Goal: Check status: Check status

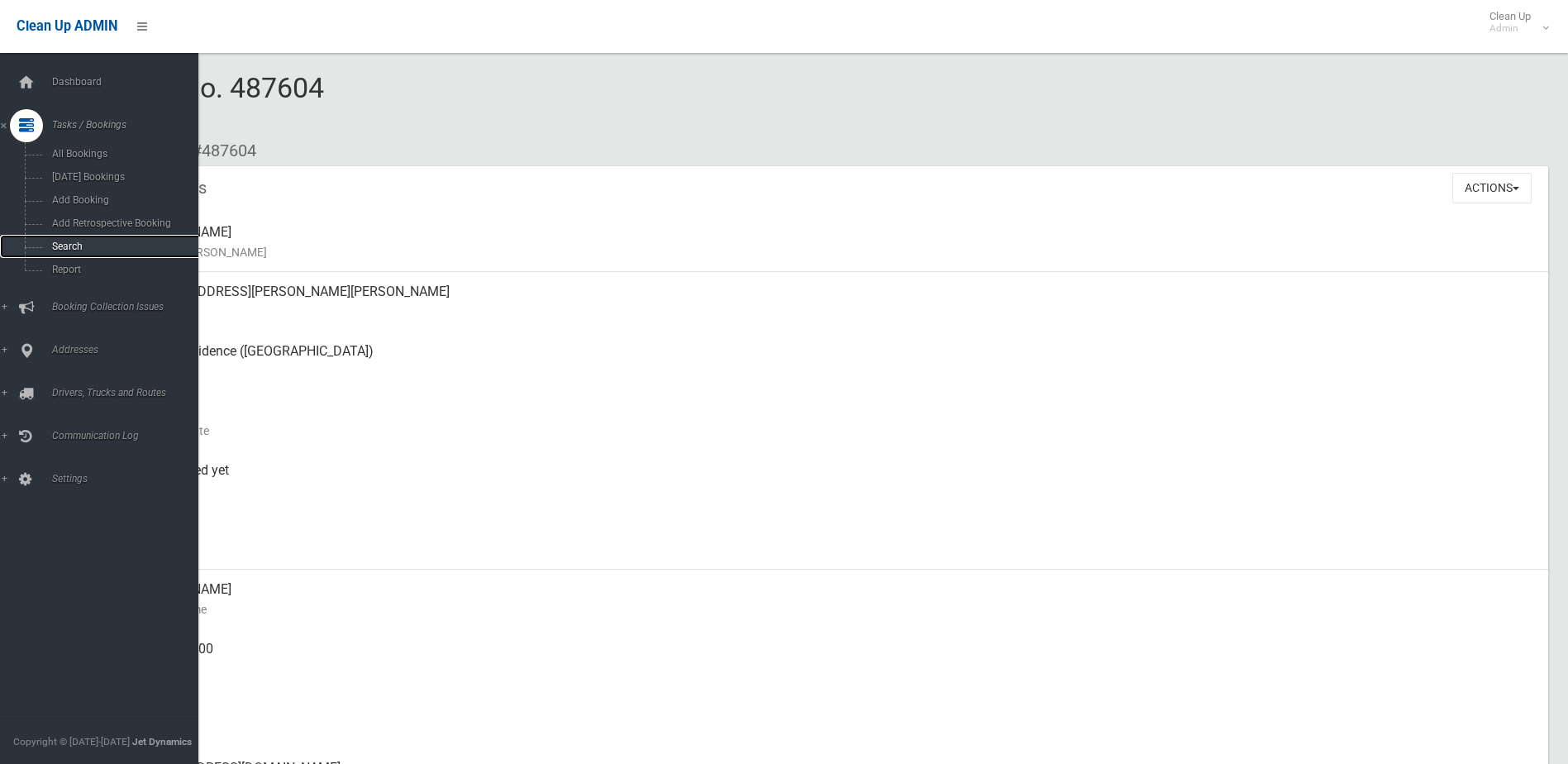
click at [67, 247] on span "Search" at bounding box center [121, 247] width 149 height 12
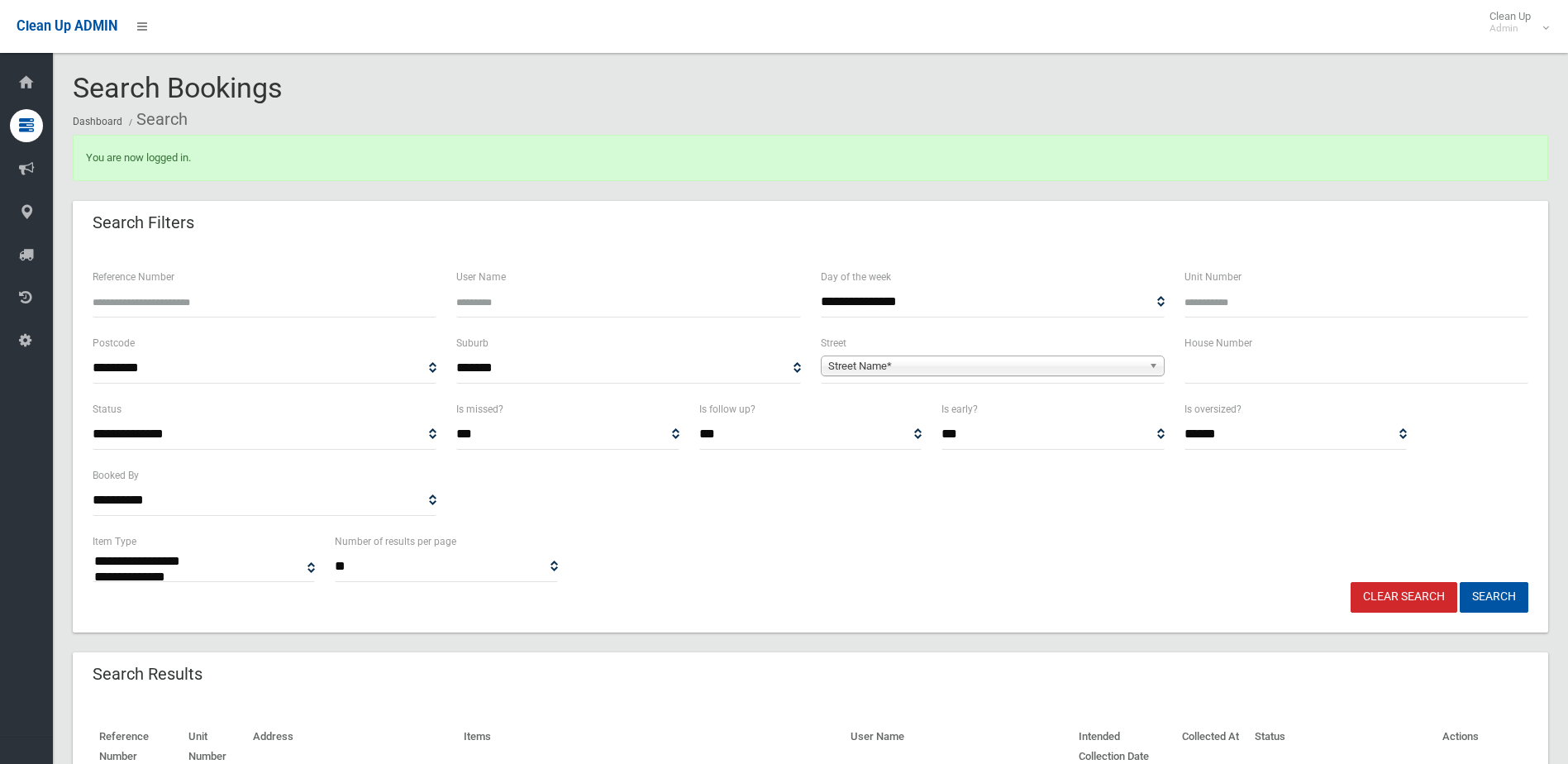
select select
click at [1264, 382] on input "text" at bounding box center [1356, 368] width 344 height 31
type input "**"
click at [984, 358] on span "Street Name*" at bounding box center [985, 366] width 314 height 20
type input "****"
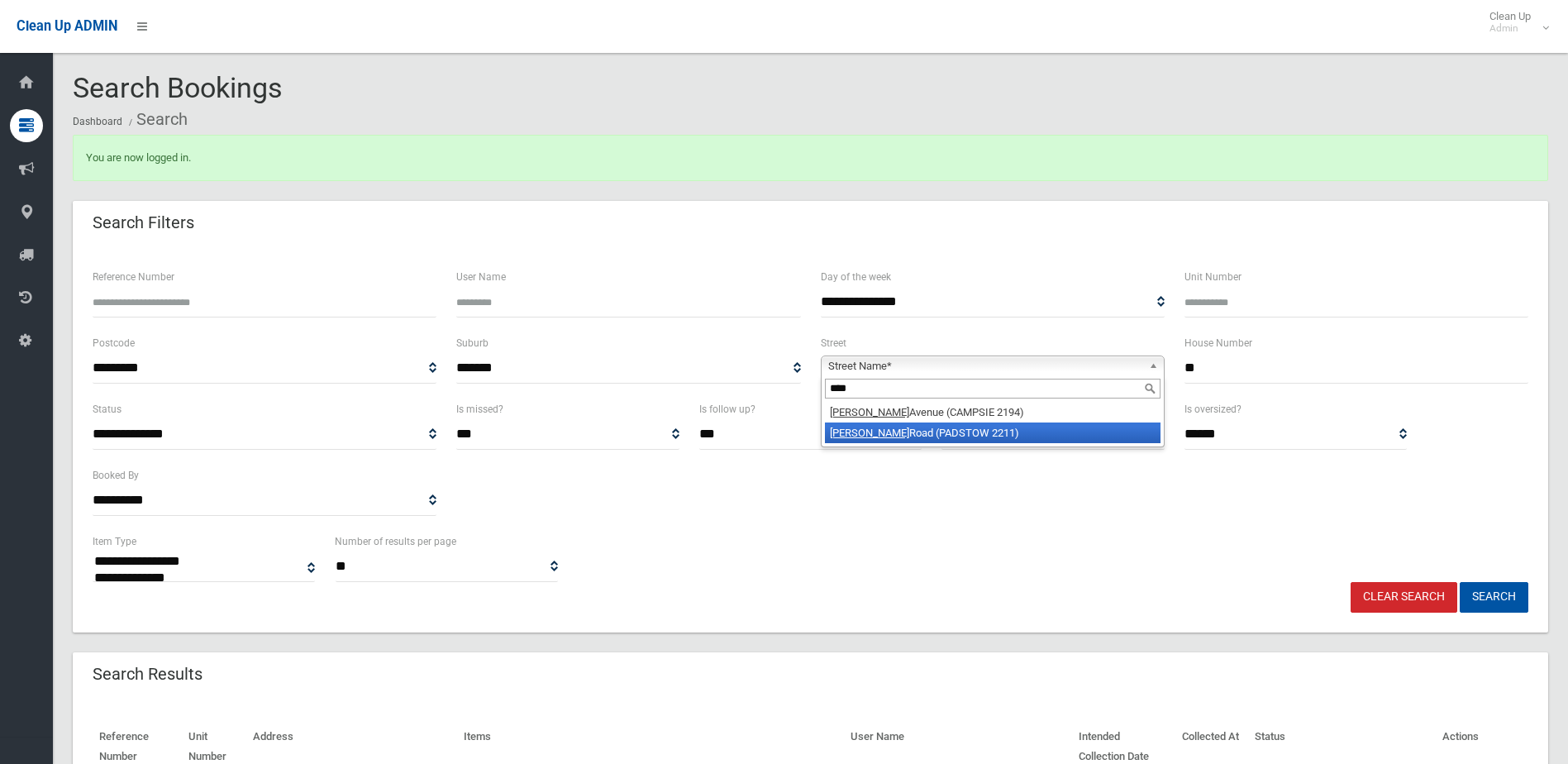
click at [917, 424] on li "Alma Road (PADSTOW 2211)" at bounding box center [992, 432] width 335 height 20
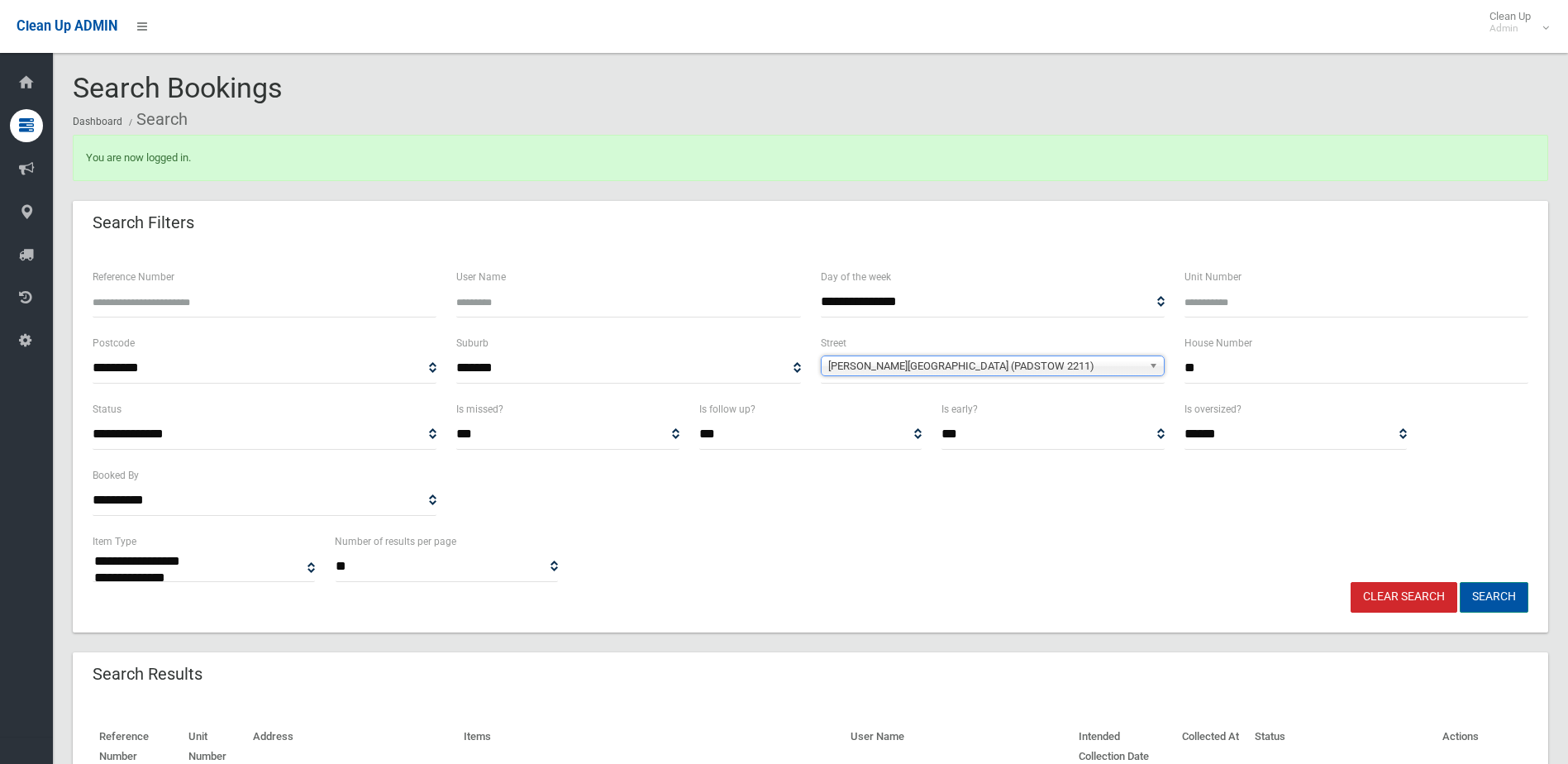
click at [1498, 602] on button "Search" at bounding box center [1493, 597] width 68 height 31
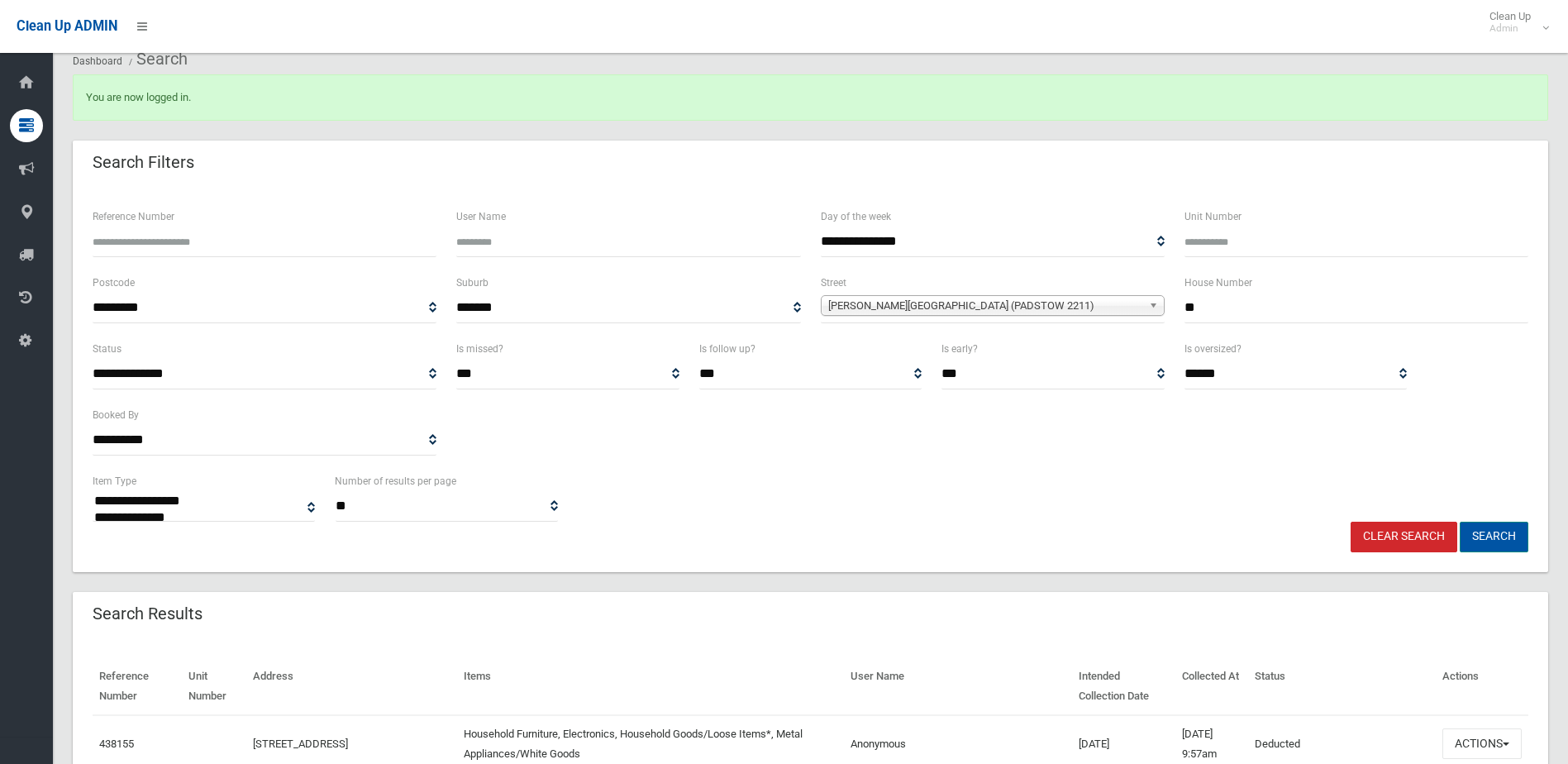
scroll to position [217, 0]
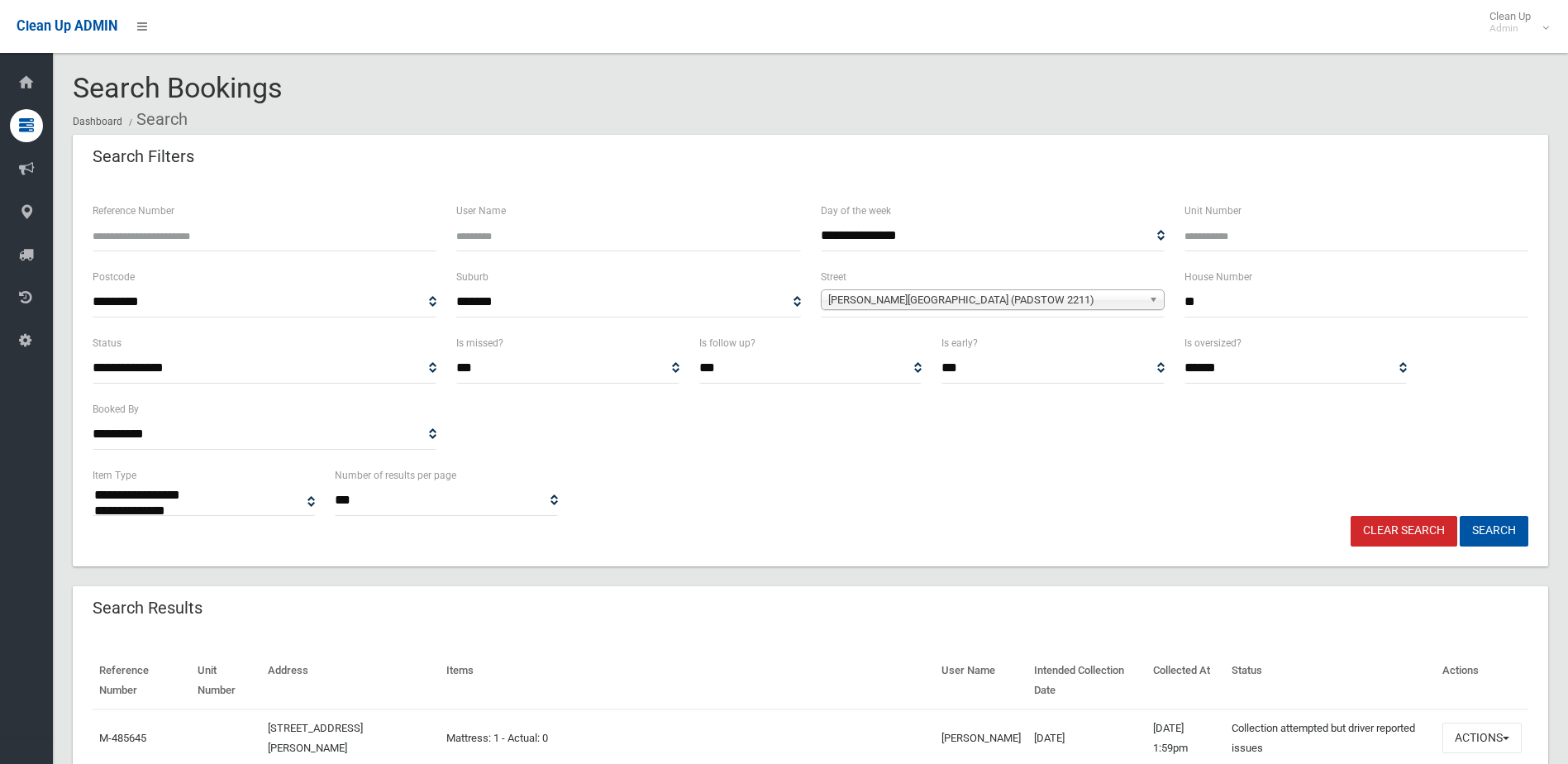
select select
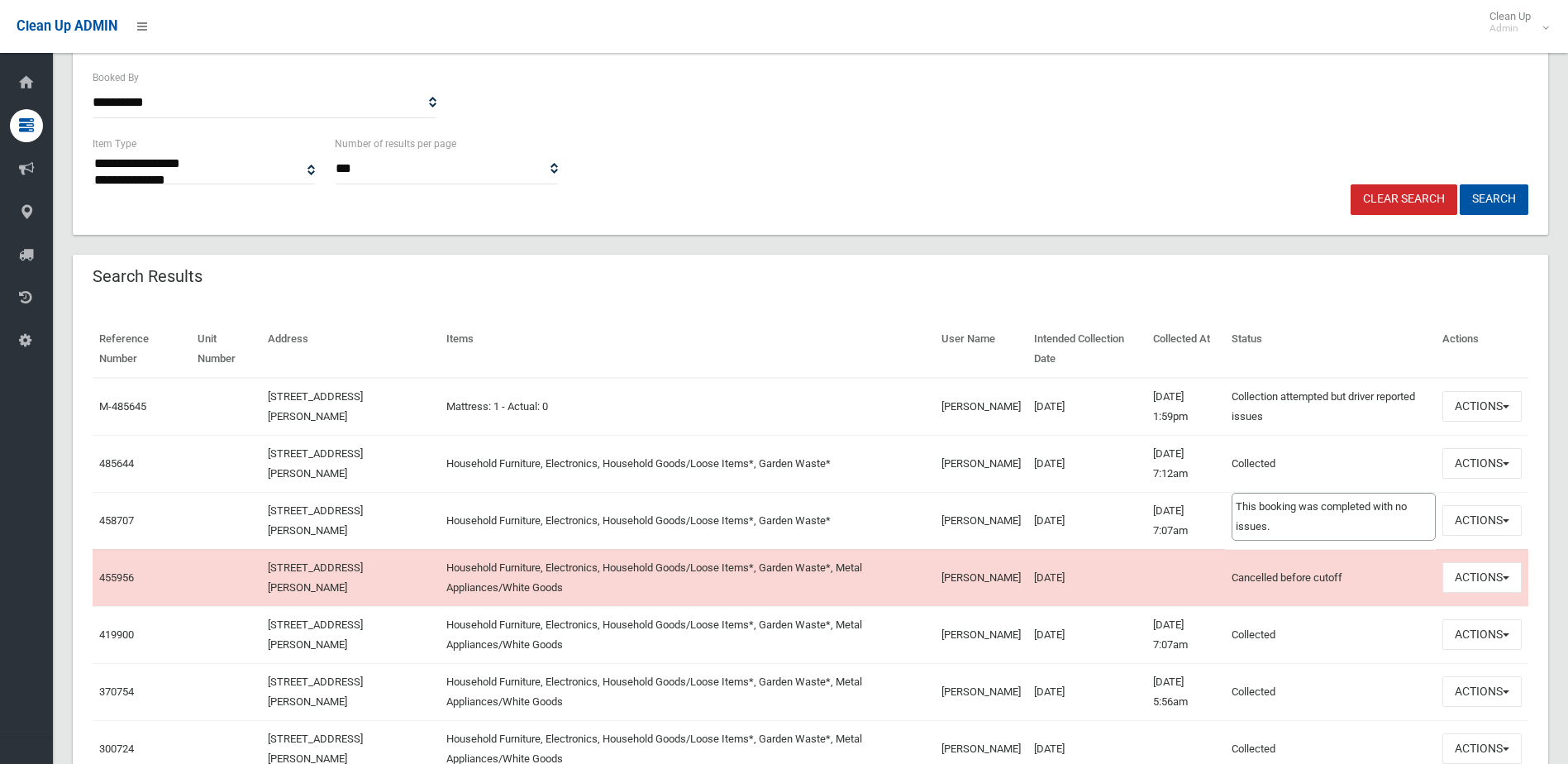
scroll to position [330, 0]
click at [118, 462] on link "485644" at bounding box center [117, 463] width 35 height 13
click at [1465, 457] on button "Actions" at bounding box center [1481, 464] width 79 height 31
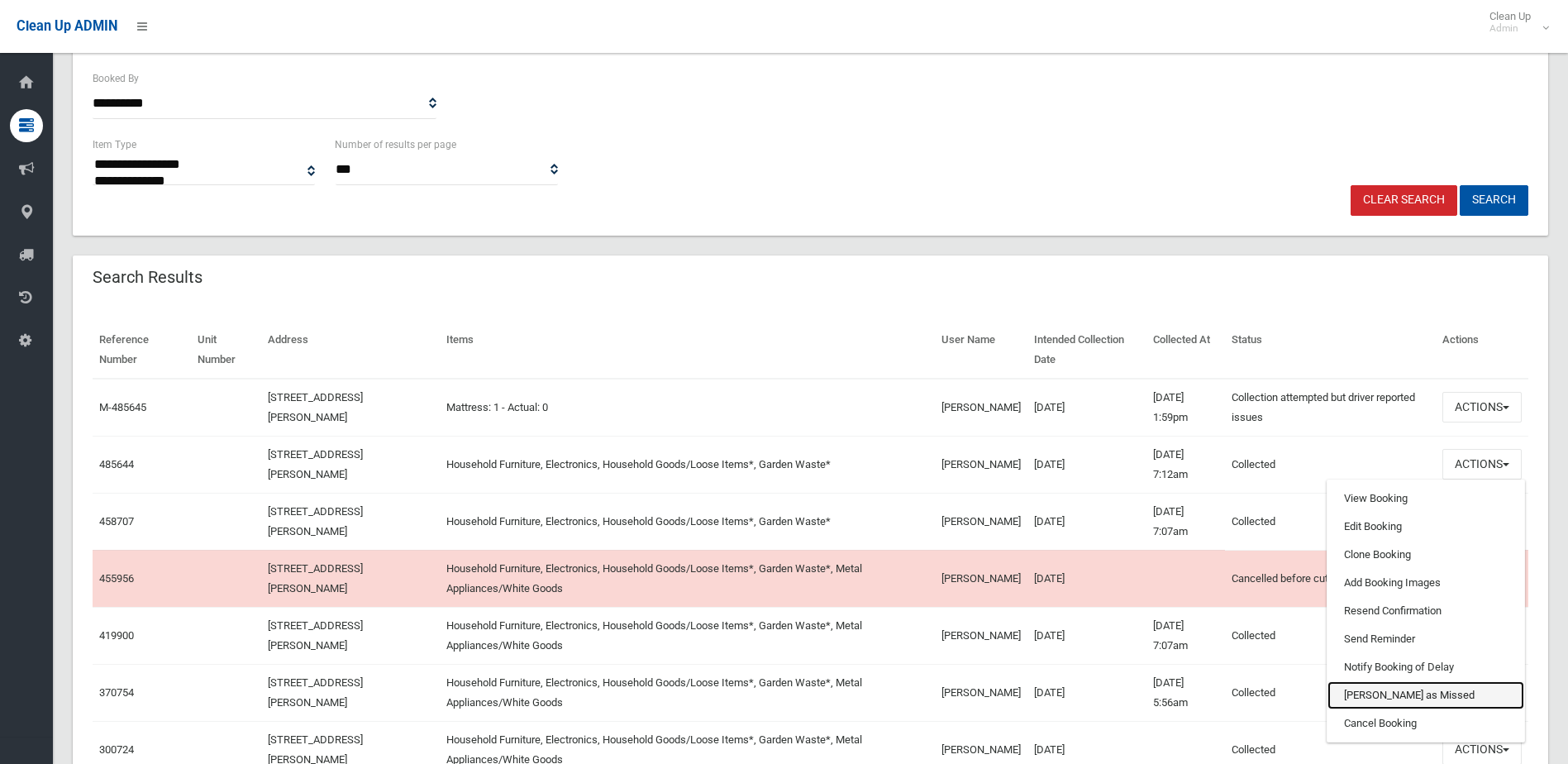
click at [1409, 694] on link "[PERSON_NAME] as Missed" at bounding box center [1425, 695] width 196 height 28
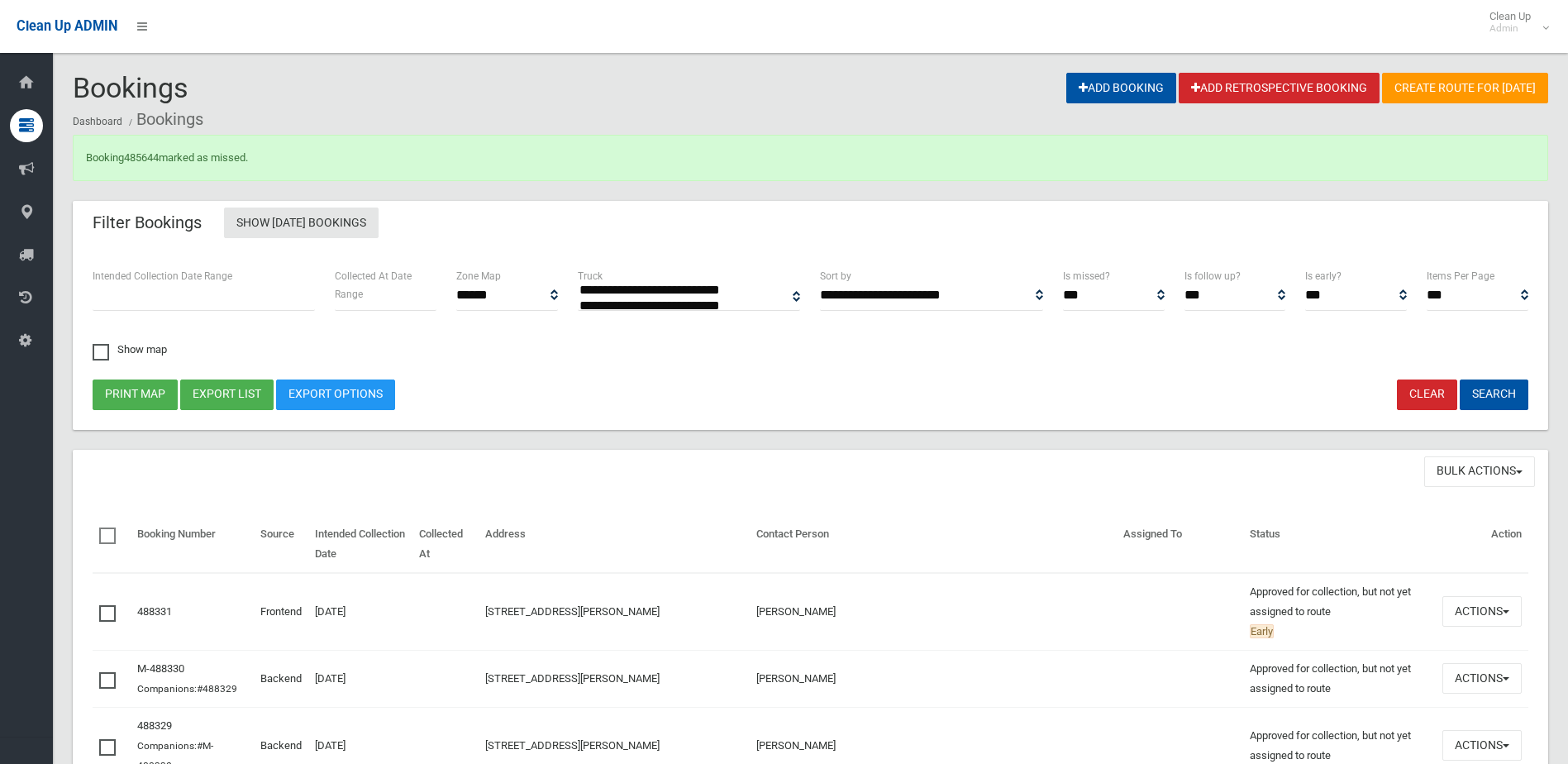
select select
